Goal: Task Accomplishment & Management: Manage account settings

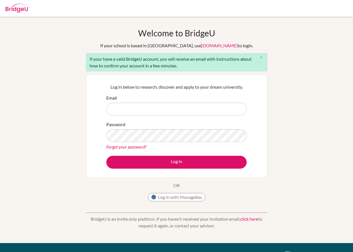
click at [201, 45] on link "app.bridge-u.com.cn" at bounding box center [219, 45] width 37 height 5
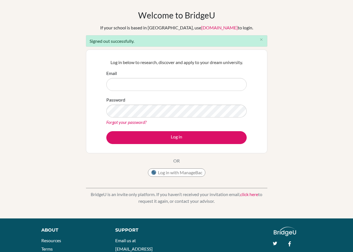
scroll to position [28, 0]
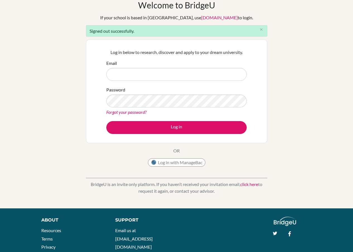
click at [251, 186] on link "click here" at bounding box center [249, 183] width 18 height 5
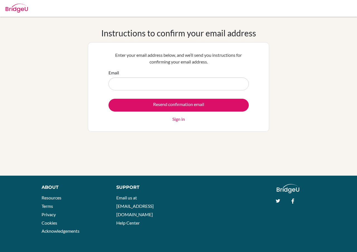
click at [148, 82] on input "Email" at bounding box center [179, 83] width 140 height 13
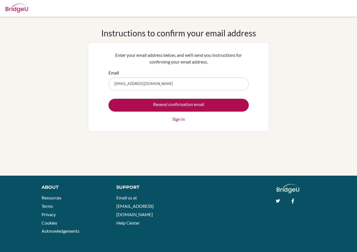
type input "[EMAIL_ADDRESS][DOMAIN_NAME]"
click at [166, 105] on input "Resend confirmation email" at bounding box center [179, 105] width 140 height 13
